Goal: Entertainment & Leisure: Browse casually

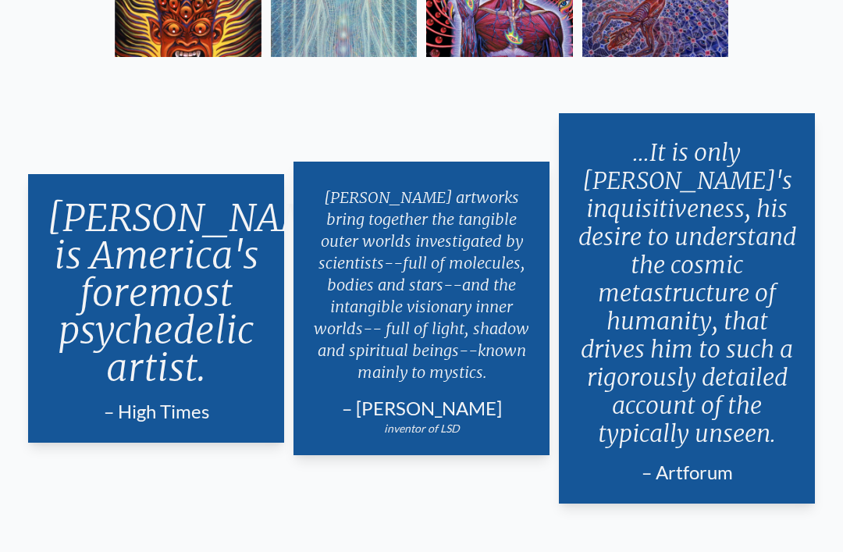
scroll to position [2294, 0]
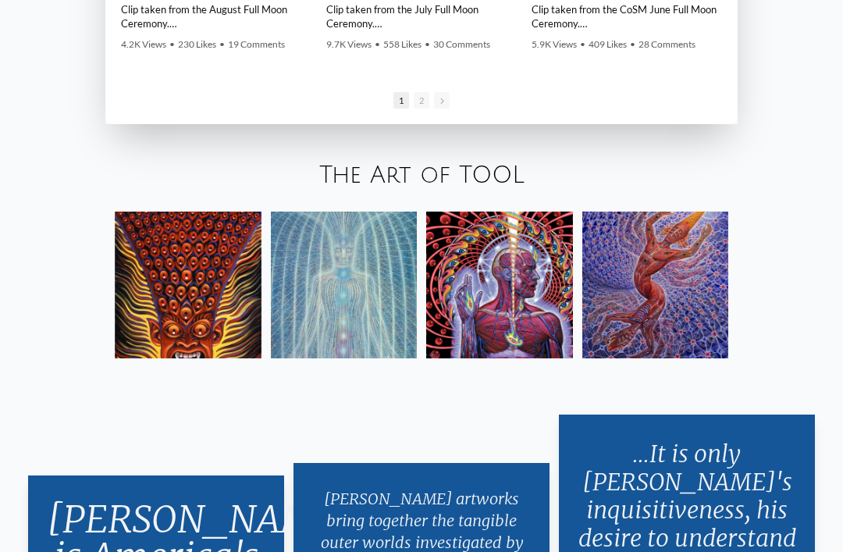
click at [697, 336] on img at bounding box center [655, 284] width 147 height 147
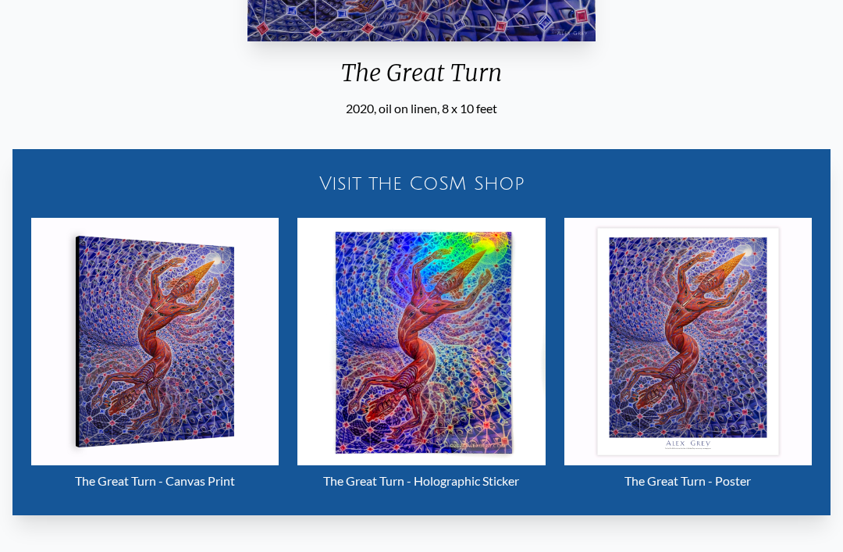
scroll to position [519, 0]
click at [515, 442] on img "29 / 33" at bounding box center [420, 341] width 247 height 247
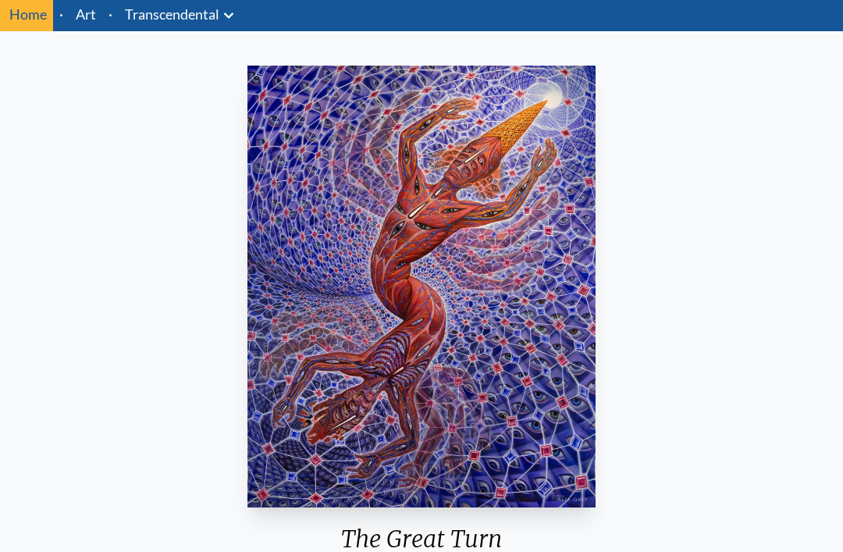
scroll to position [0, 0]
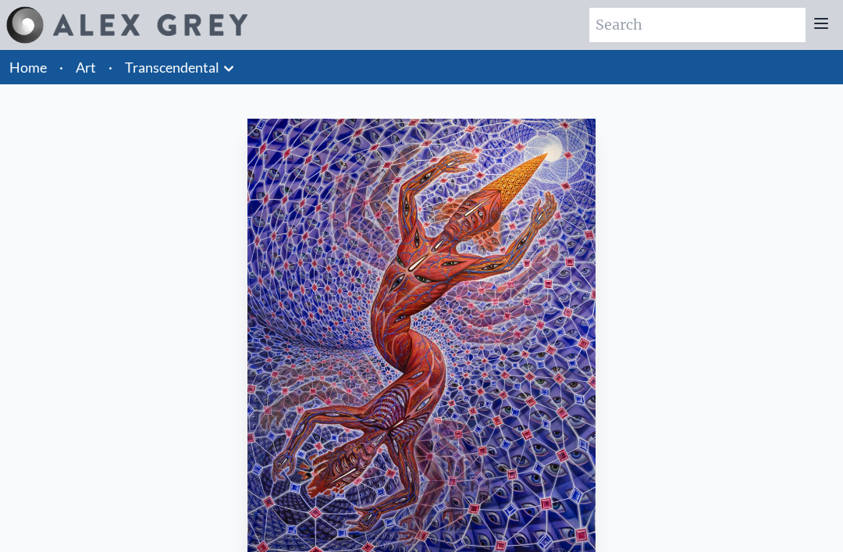
click at [142, 65] on link "Transcendental" at bounding box center [172, 67] width 94 height 22
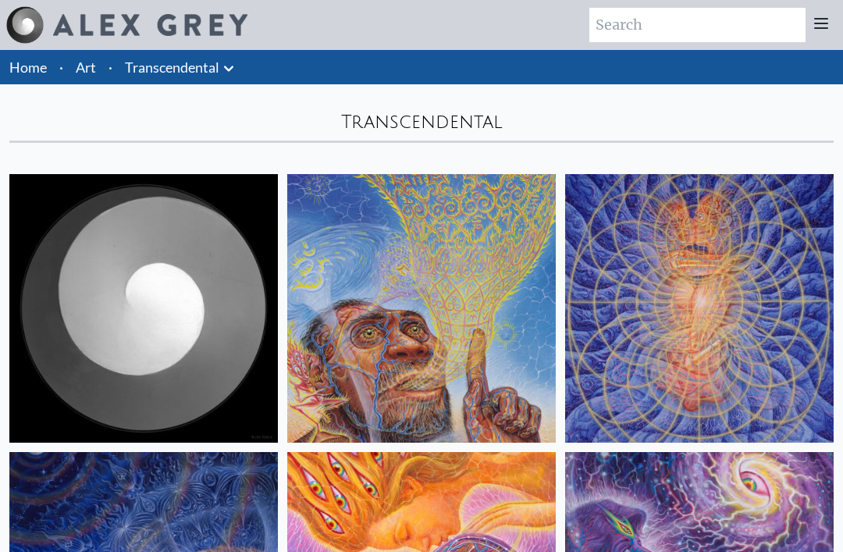
click at [94, 62] on link "Art" at bounding box center [86, 67] width 20 height 22
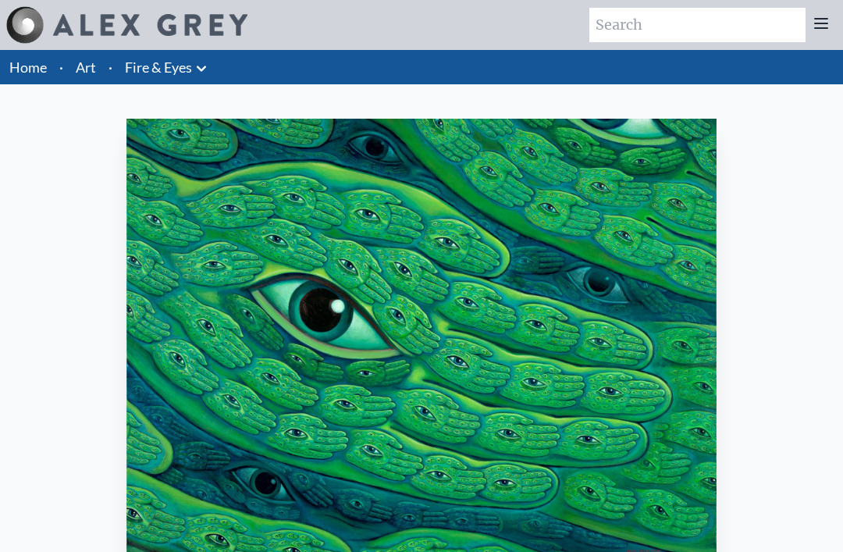
click at [91, 72] on link "Art" at bounding box center [86, 67] width 20 height 22
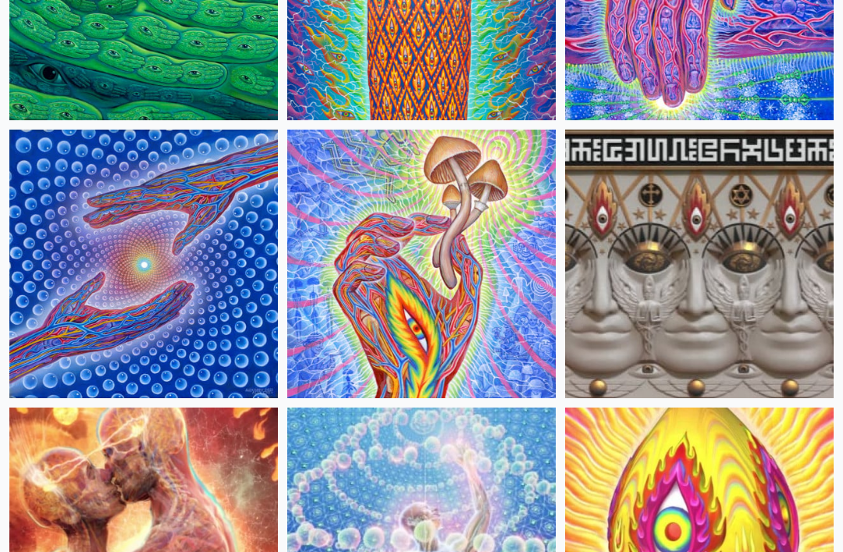
scroll to position [413, 0]
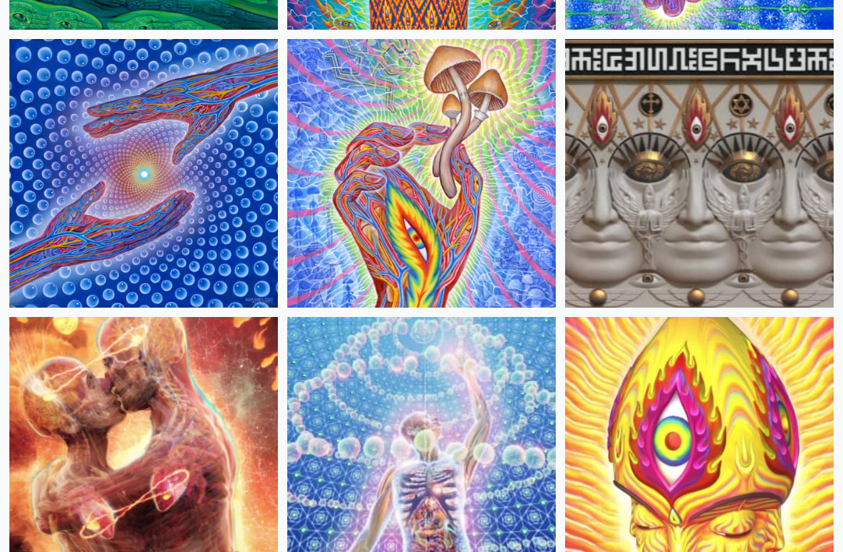
click at [124, 361] on img at bounding box center [143, 451] width 268 height 268
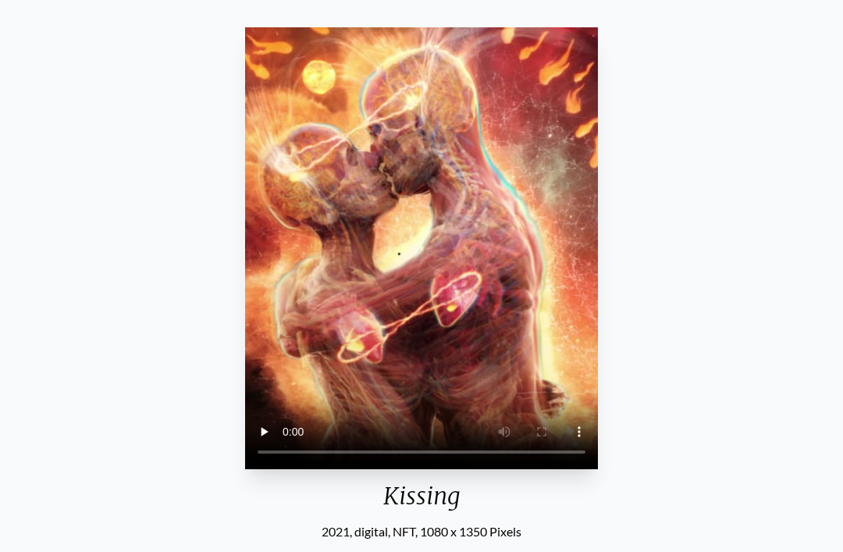
scroll to position [91, 0]
click at [414, 268] on video "Your browser does not support the video tag." at bounding box center [421, 248] width 353 height 442
click at [416, 260] on video "Your browser does not support the video tag." at bounding box center [421, 248] width 353 height 442
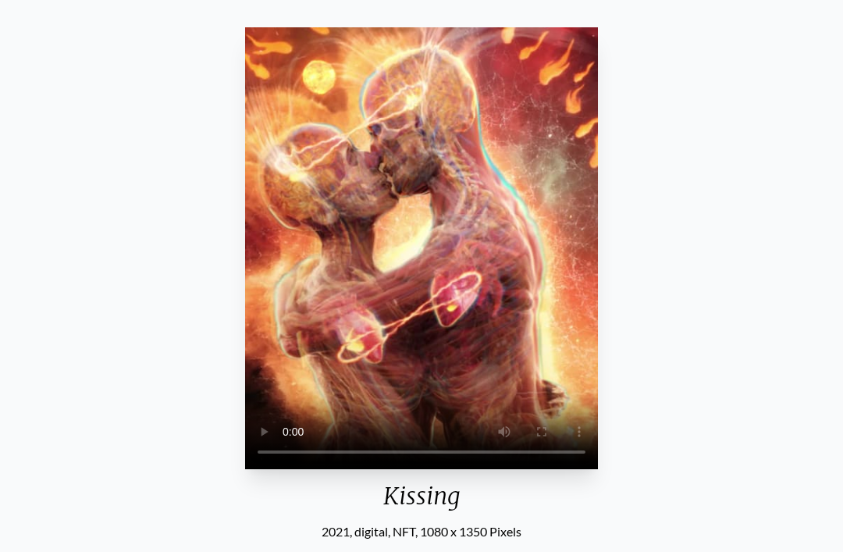
click at [578, 331] on video "Your browser does not support the video tag." at bounding box center [421, 248] width 353 height 442
click at [437, 275] on video "Your browser does not support the video tag." at bounding box center [421, 248] width 353 height 442
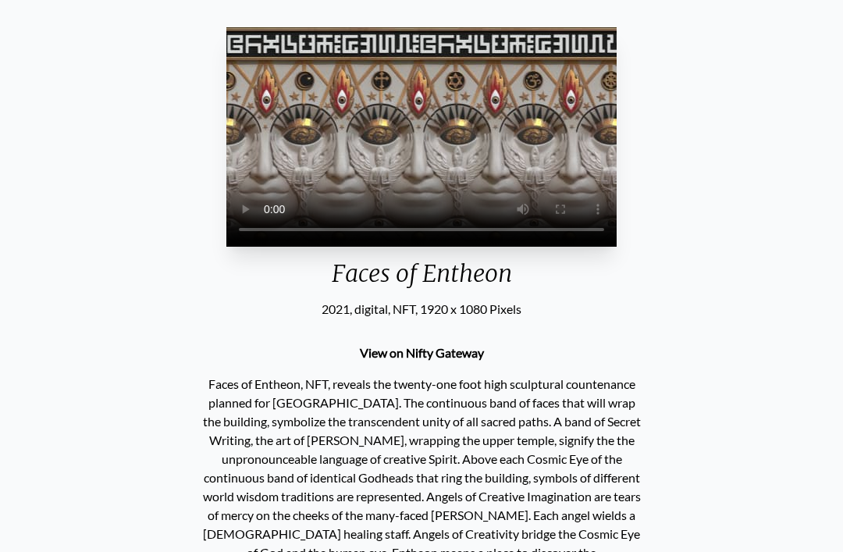
click at [407, 247] on video "Your browser does not support the video tag." at bounding box center [421, 136] width 390 height 219
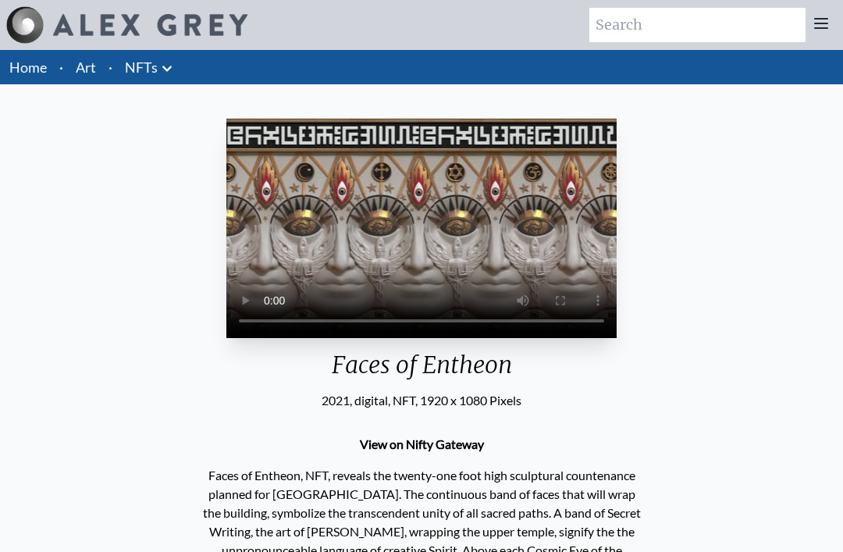
click at [95, 70] on link "Art" at bounding box center [86, 67] width 20 height 22
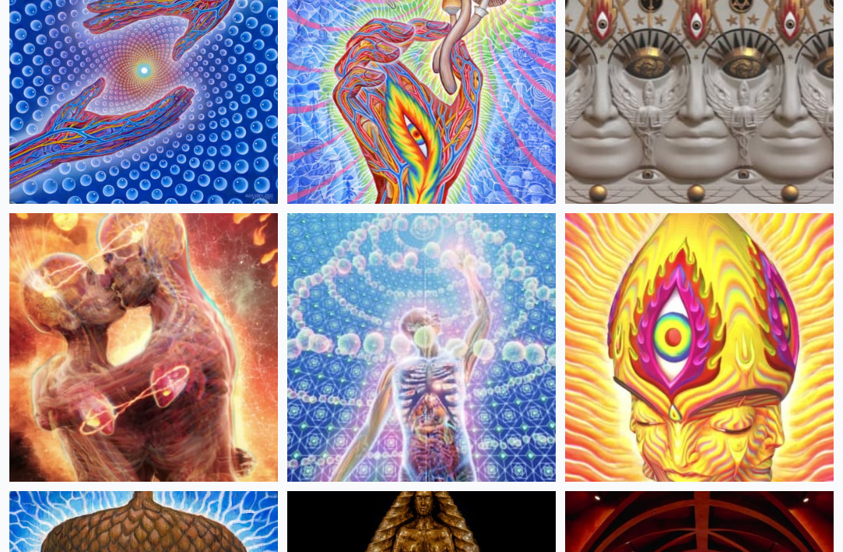
scroll to position [564, 0]
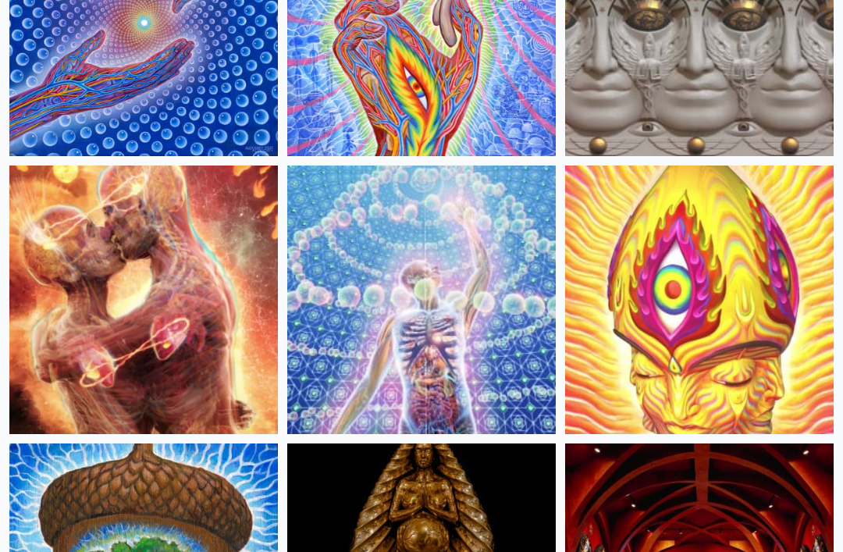
click at [542, 382] on img at bounding box center [421, 299] width 268 height 268
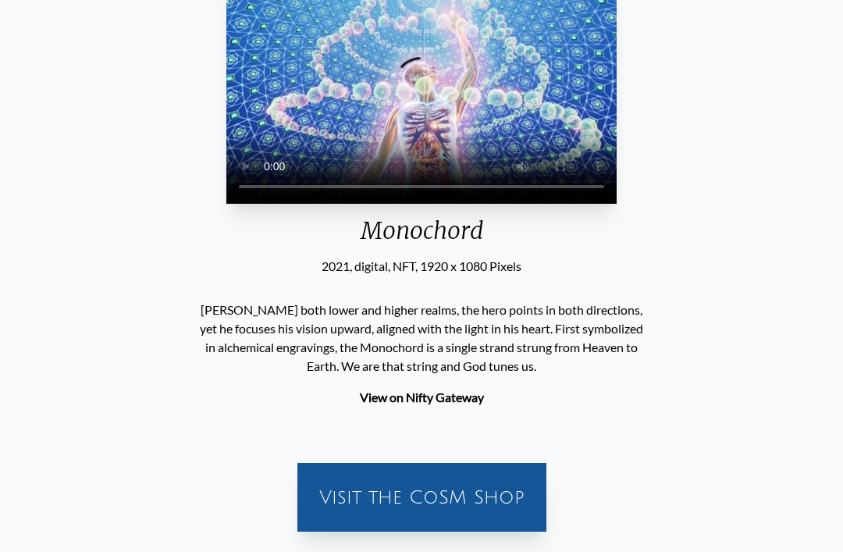
scroll to position [130, 0]
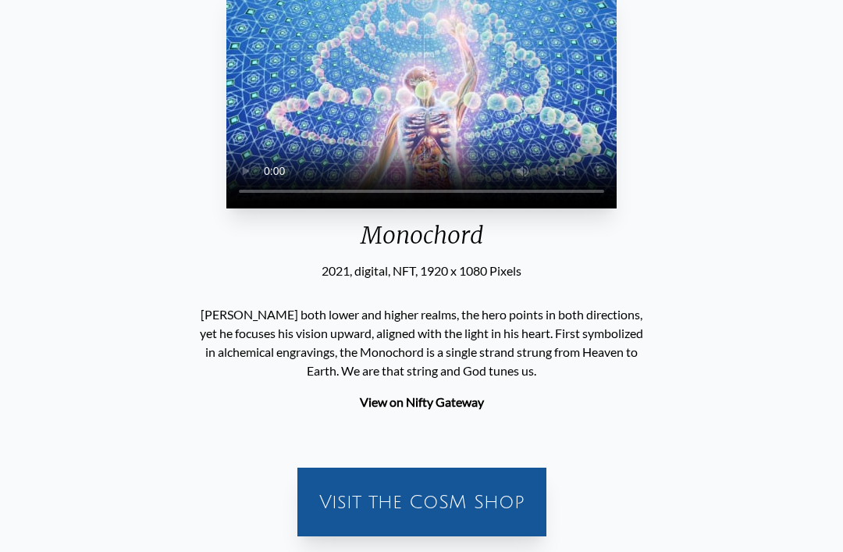
click at [429, 208] on video "Your browser does not support the video tag." at bounding box center [421, 98] width 390 height 219
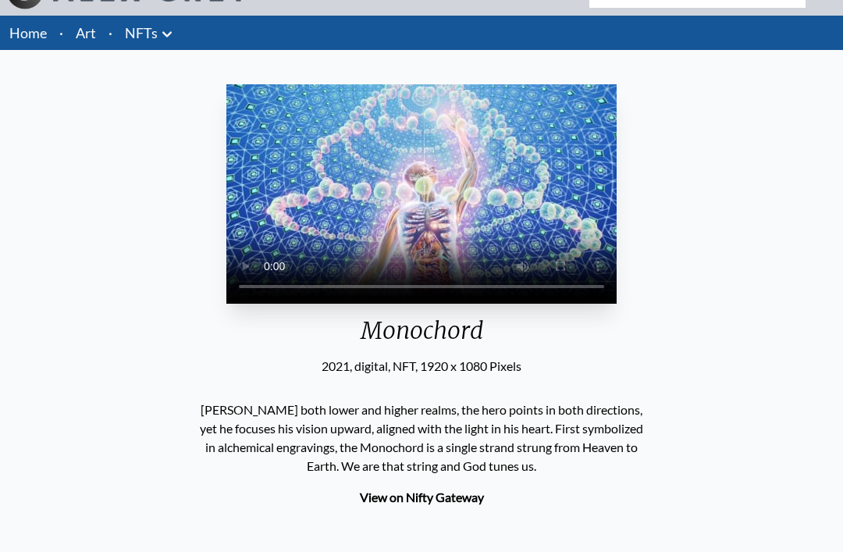
scroll to position [33, 0]
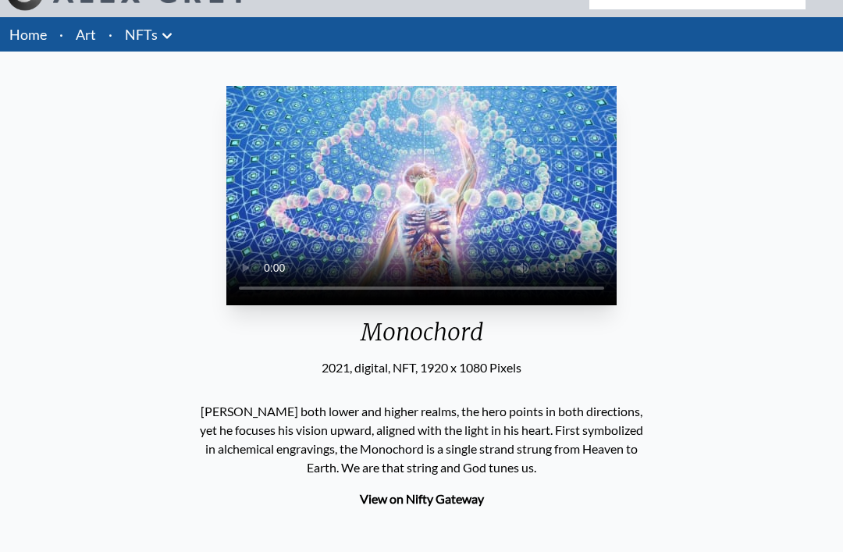
click at [94, 39] on link "Art" at bounding box center [86, 34] width 20 height 22
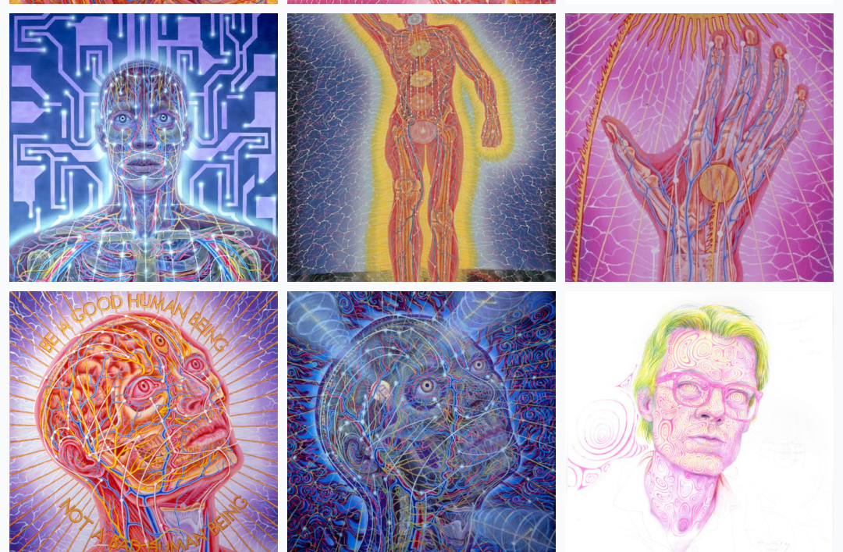
scroll to position [25442, 0]
